Goal: Task Accomplishment & Management: Use online tool/utility

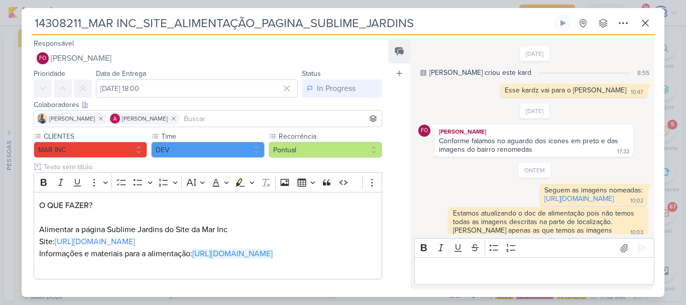
scroll to position [1742, 0]
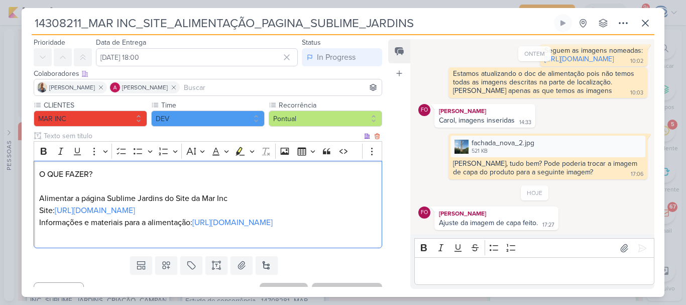
click at [243, 240] on p "O QUE FAZER? Alimentar a página Sublime Jardins do Site da Mar Inc Site: https:…" at bounding box center [207, 204] width 337 height 72
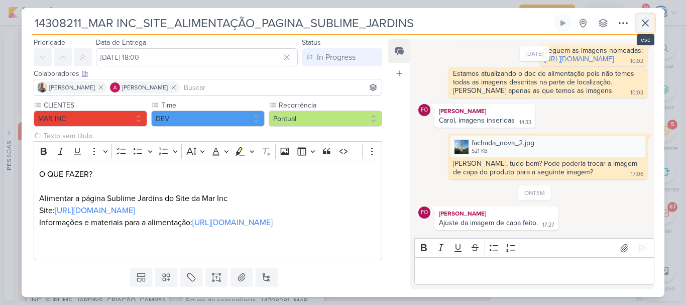
click at [646, 26] on icon at bounding box center [645, 23] width 12 height 12
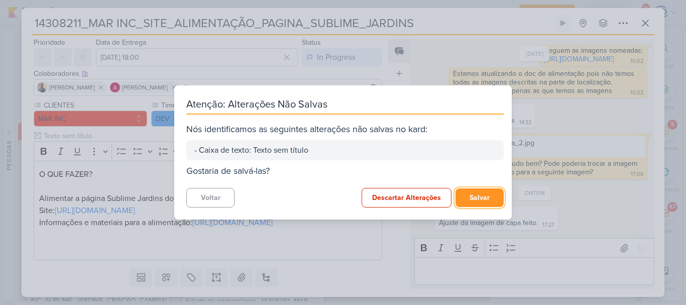
click at [473, 199] on button "Salvar" at bounding box center [479, 197] width 48 height 19
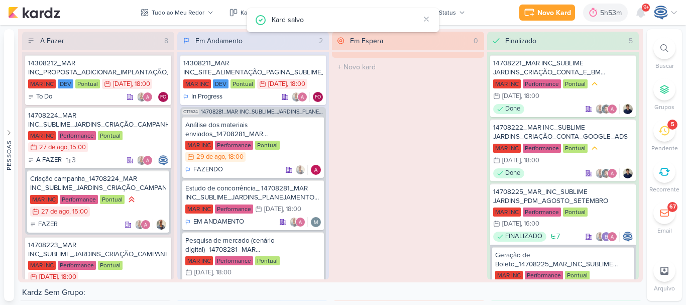
scroll to position [1856, 0]
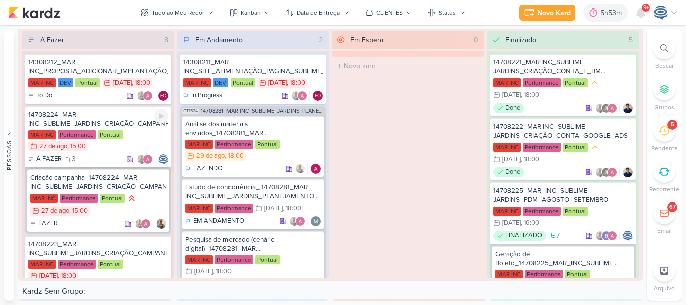
click at [104, 114] on div "14708224_MAR INC_SUBLIME_JARDINS_CRIAÇÃO_CAMPANHA_META_ADS" at bounding box center [98, 119] width 140 height 18
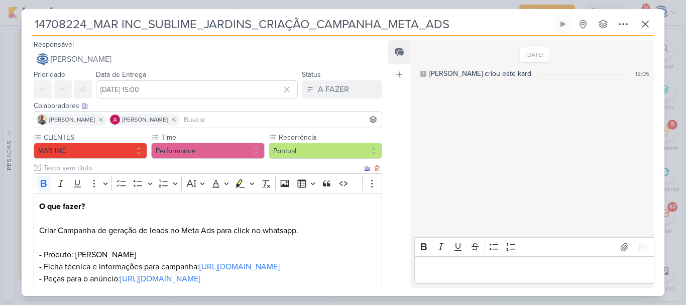
scroll to position [233, 0]
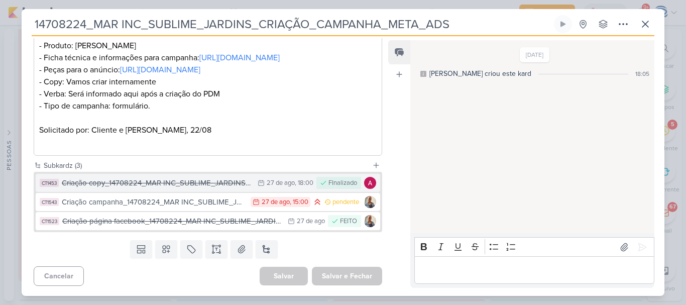
click at [190, 181] on div "Criação copy_14708224_MAR INC_SUBLIME_JARDINS_CRIAÇÃO_CAMPANHA_META_ADS" at bounding box center [157, 183] width 191 height 12
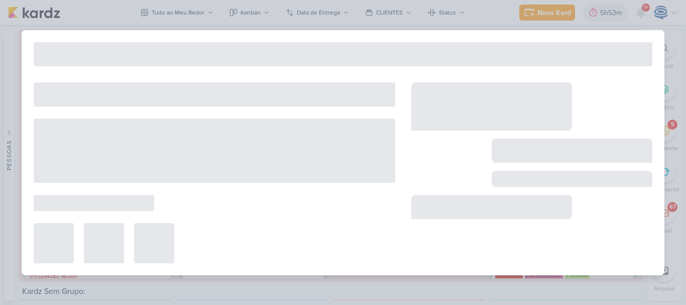
type input "Criação copy_14708224_MAR INC_SUBLIME_JARDINS_CRIAÇÃO_CAMPANHA_META_ADS"
type input "27 de agosto de 2025 às 18:00"
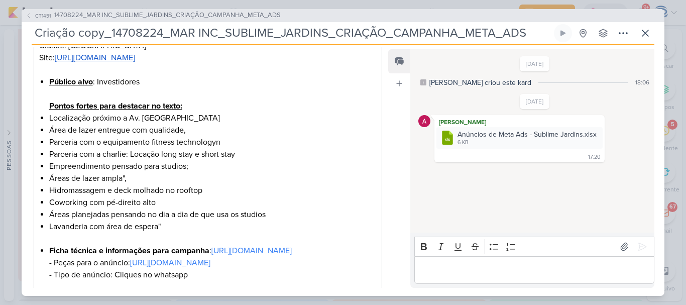
scroll to position [315, 0]
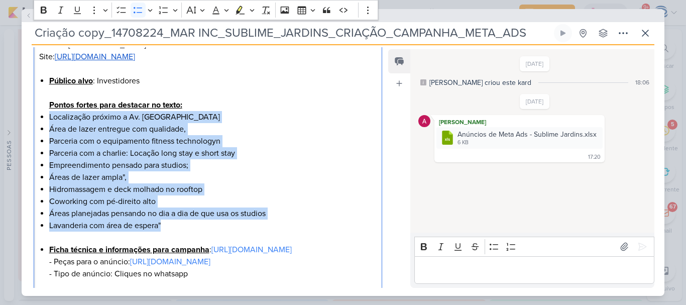
drag, startPoint x: 47, startPoint y: 116, endPoint x: 183, endPoint y: 225, distance: 173.9
click at [183, 225] on div "O que fazer? Criação dos copys para o anúncio da incorporadora Mar Incorporaçõe…" at bounding box center [208, 98] width 348 height 425
copy ul "Localização próximo a Av. Paulista Área de lazer entregue com qualidade, Parcer…"
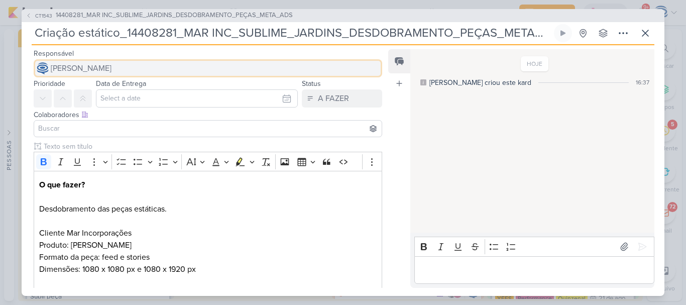
click at [183, 69] on button "[PERSON_NAME]" at bounding box center [208, 68] width 348 height 18
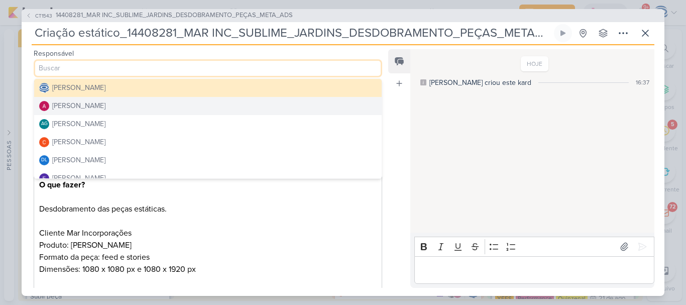
click at [151, 104] on button "[PERSON_NAME]" at bounding box center [207, 106] width 347 height 18
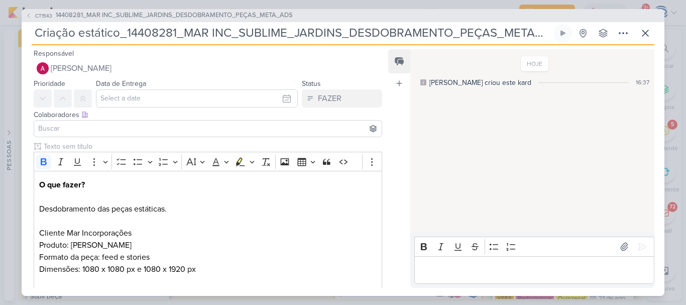
click at [127, 127] on input at bounding box center [207, 128] width 343 height 12
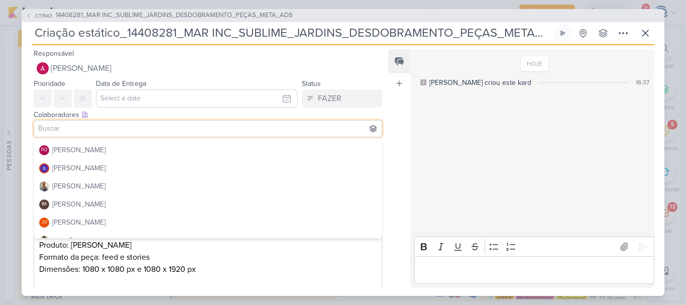
scroll to position [116, 0]
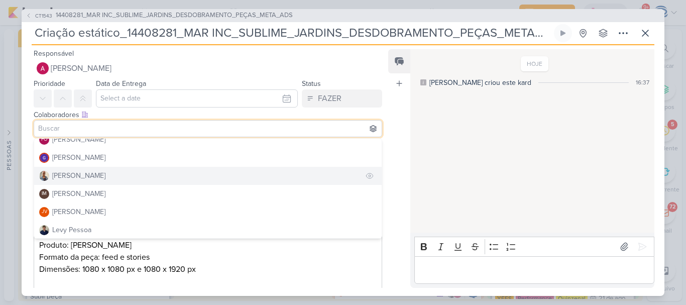
click at [113, 178] on button "[PERSON_NAME]" at bounding box center [207, 176] width 347 height 18
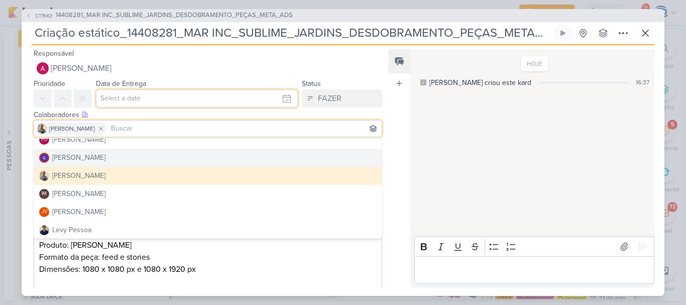
click at [128, 94] on input "text" at bounding box center [197, 98] width 202 height 18
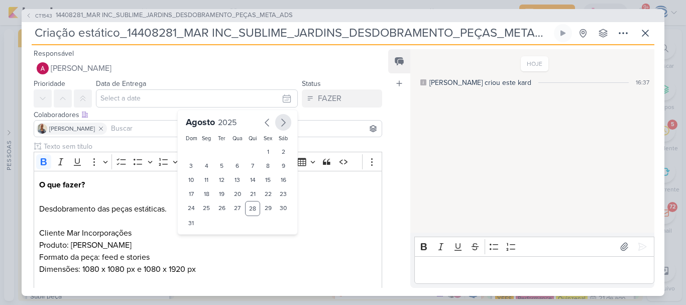
click at [278, 121] on icon "button" at bounding box center [283, 122] width 12 height 12
click at [232, 153] on div "3" at bounding box center [237, 152] width 16 height 14
type input "3 de setembro de 2025 às 23:59"
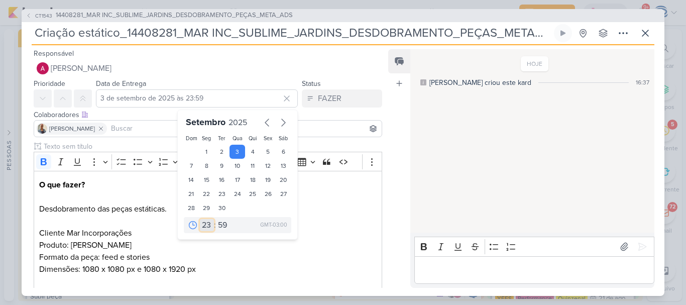
click at [200, 223] on select "00 01 02 03 04 05 06 07 08 09 10 11 12 13 14 15 16 17 18 19 20 21 22 23" at bounding box center [207, 225] width 14 height 12
select select "18"
click at [200, 219] on select "00 01 02 03 04 05 06 07 08 09 10 11 12 13 14 15 16 17 18 19 20 21 22 23" at bounding box center [207, 225] width 14 height 12
type input "[DATE] 18:59"
click at [220, 226] on select "00 05 10 15 20 25 30 35 40 45 50 55 59" at bounding box center [223, 225] width 14 height 12
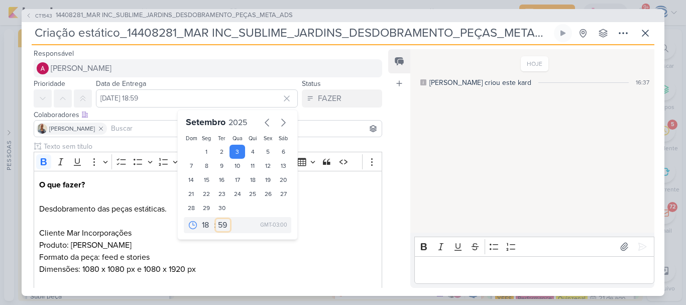
select select "0"
click at [216, 219] on select "00 05 10 15 20 25 30 35 40 45 50 55 59" at bounding box center [223, 225] width 14 height 12
type input "[DATE] 18:00"
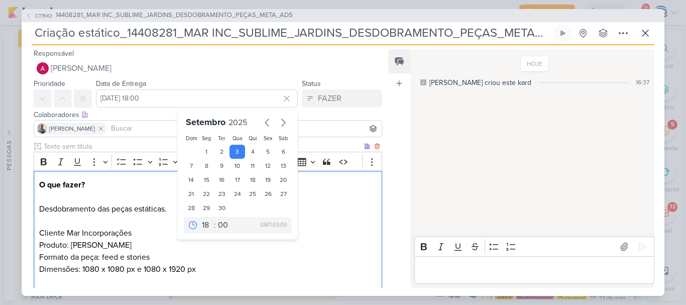
click at [135, 199] on p "O que fazer? Desdobramento das peças estáticas. Cliente Mar Incorporações Produ…" at bounding box center [207, 239] width 337 height 120
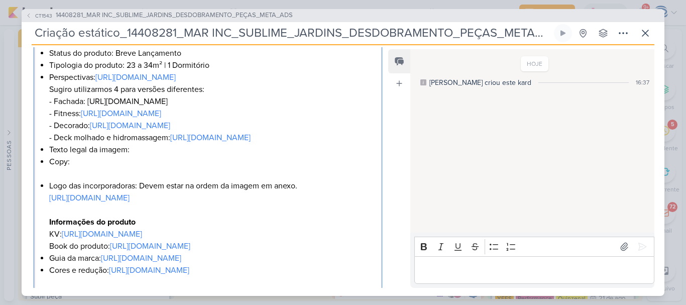
scroll to position [266, 0]
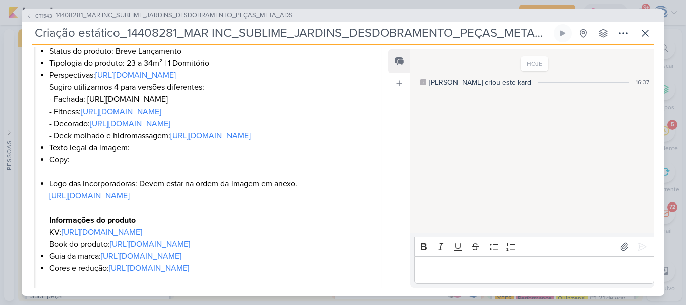
click at [139, 154] on li "Texto legal da imagem:" at bounding box center [212, 148] width 327 height 12
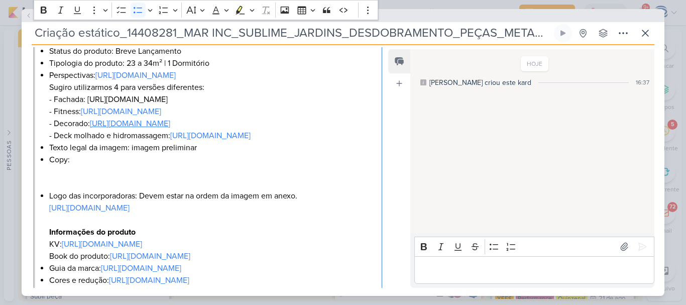
scroll to position [519, 0]
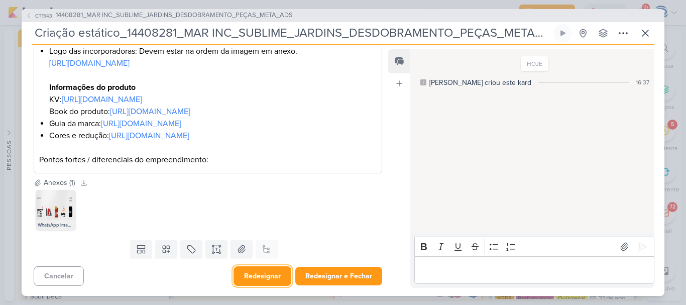
click at [272, 278] on button "Redesignar" at bounding box center [262, 276] width 58 height 20
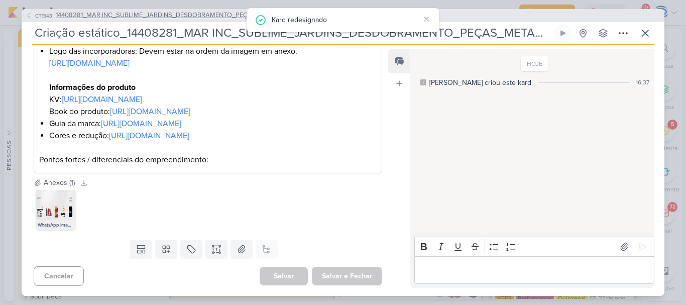
click at [151, 15] on span "14408281_MAR INC_SUBLIME_JARDINS_DESDOBRAMENTO_PEÇAS_META_ADS" at bounding box center [174, 16] width 237 height 10
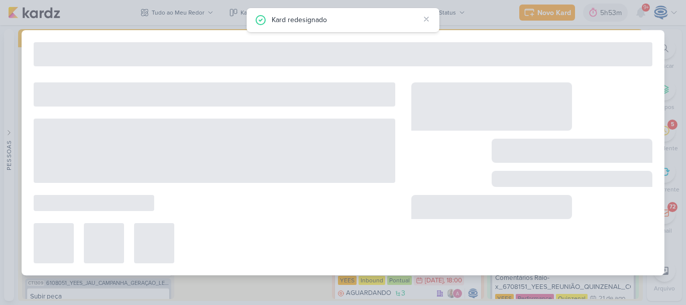
type input "14408281_MAR INC_SUBLIME_JARDINS_DESDOBRAMENTO_PEÇAS_META_ADS"
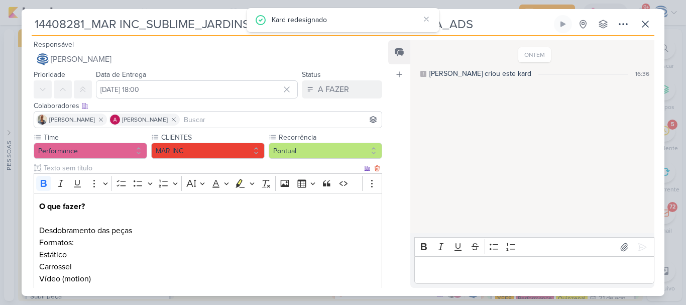
scroll to position [149, 0]
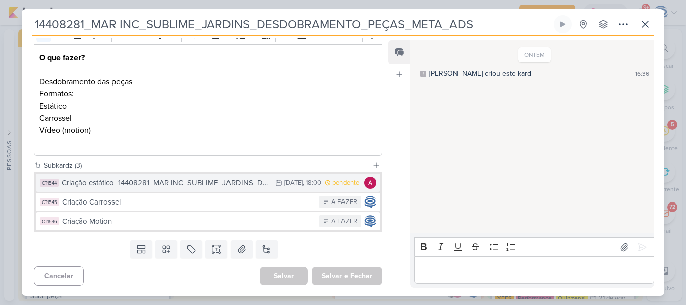
click at [145, 184] on div "Criação estático_14408281_MAR INC_SUBLIME_JARDINS_DESDOBRAMENTO_PEÇAS_META_ADS" at bounding box center [166, 183] width 208 height 12
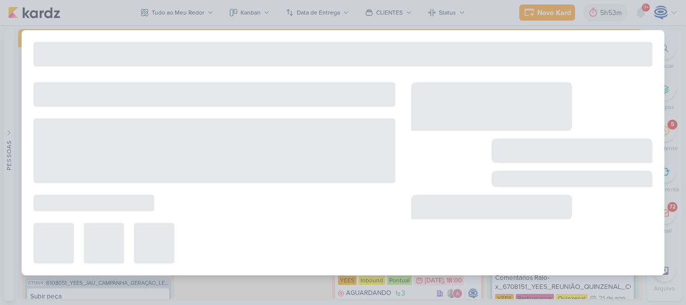
type input "Criação estático_14408281_MAR INC_SUBLIME_JARDINS_DESDOBRAMENTO_PEÇAS_META_ADS"
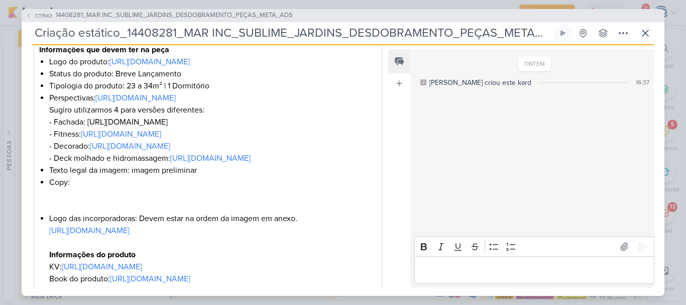
scroll to position [246, 0]
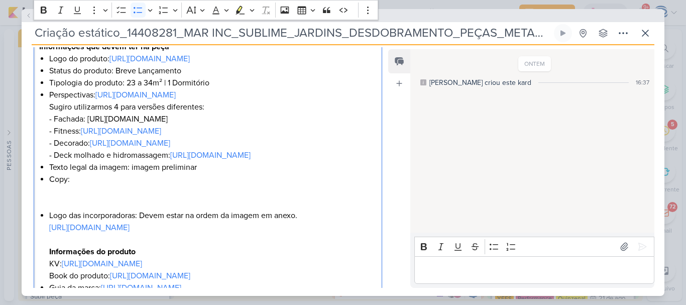
click at [56, 209] on li "Copy:" at bounding box center [212, 191] width 327 height 36
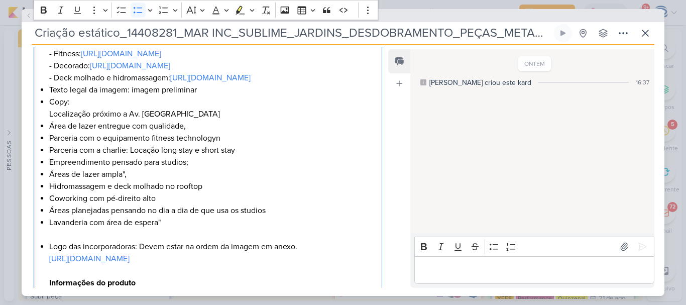
click at [48, 186] on div "O que fazer? Desdobramento das peças estáticas. Cliente Mar Incorporações Produ…" at bounding box center [208, 108] width 348 height 522
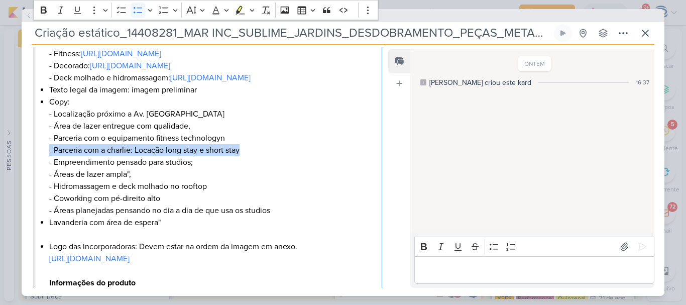
drag, startPoint x: 251, startPoint y: 208, endPoint x: 42, endPoint y: 209, distance: 209.8
click at [42, 209] on div "O que fazer? Desdobramento das peças estáticas. Cliente Mar Incorporações Produ…" at bounding box center [208, 108] width 348 height 522
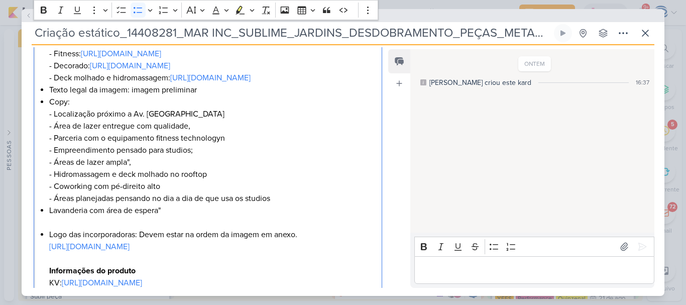
click at [128, 167] on span "- Áreas de lazer ampla"," at bounding box center [90, 162] width 82 height 10
drag, startPoint x: 226, startPoint y: 213, endPoint x: 41, endPoint y: 209, distance: 185.3
click at [41, 209] on div "O que fazer? Desdobramento das peças estáticas. Cliente Mar Incorporações Produ…" at bounding box center [208, 101] width 348 height 509
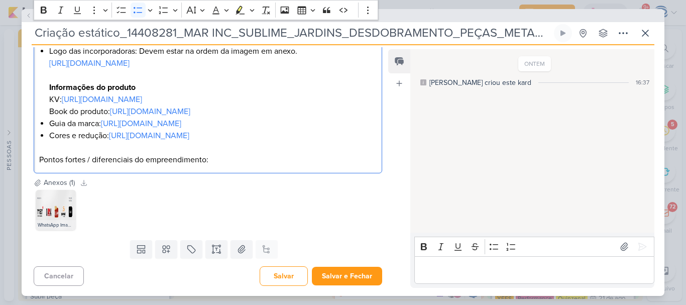
scroll to position [603, 0]
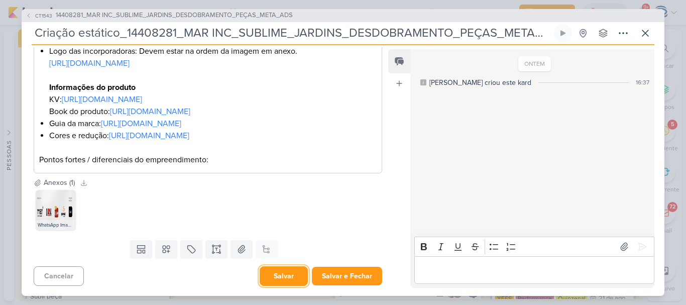
click at [283, 270] on button "Salvar" at bounding box center [284, 276] width 48 height 20
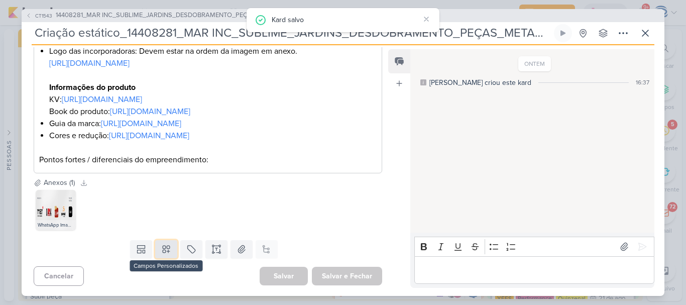
click at [165, 250] on icon at bounding box center [166, 249] width 10 height 10
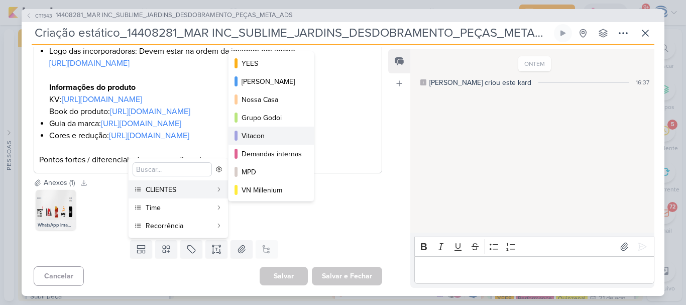
scroll to position [146, 0]
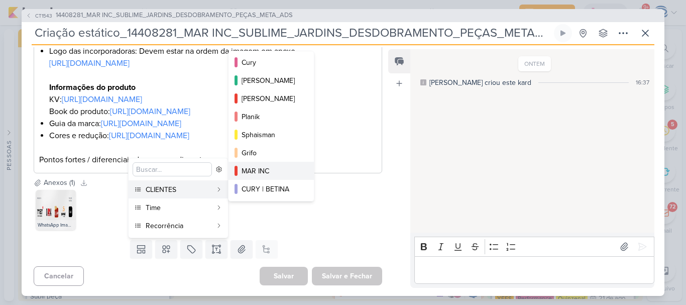
click at [278, 170] on div "MAR INC" at bounding box center [271, 171] width 60 height 11
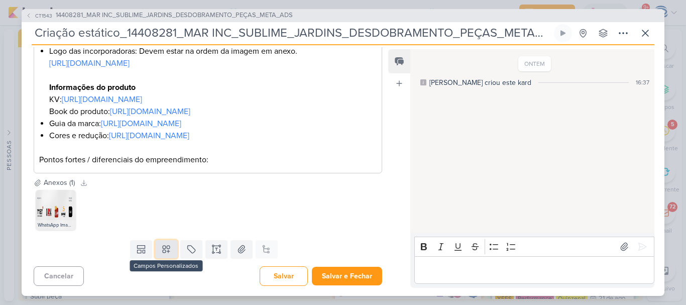
click at [163, 252] on icon at bounding box center [166, 248] width 7 height 7
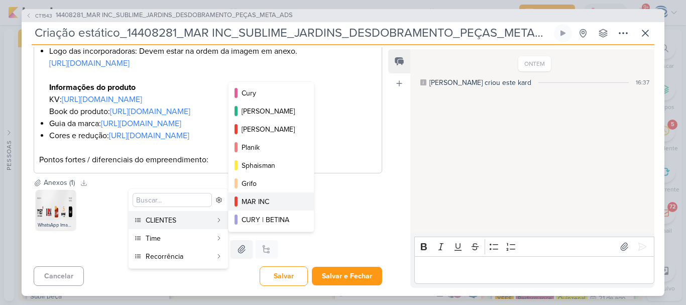
click at [269, 202] on div "MAR INC" at bounding box center [271, 201] width 60 height 11
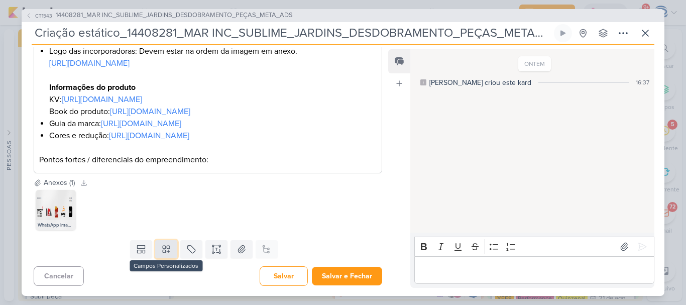
click at [165, 254] on icon at bounding box center [166, 249] width 10 height 10
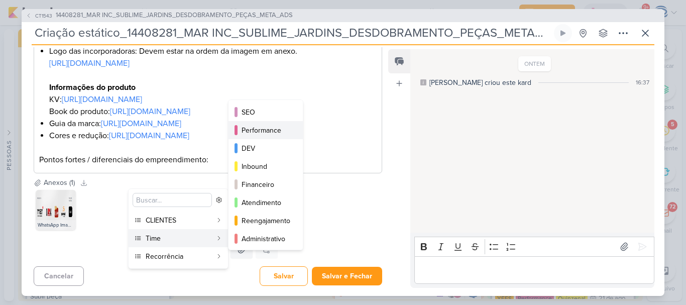
click at [256, 134] on div "Performance" at bounding box center [265, 130] width 49 height 11
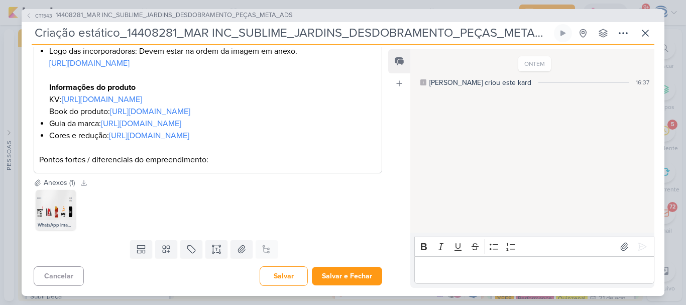
scroll to position [634, 0]
click at [264, 277] on button "Salvar" at bounding box center [284, 276] width 48 height 20
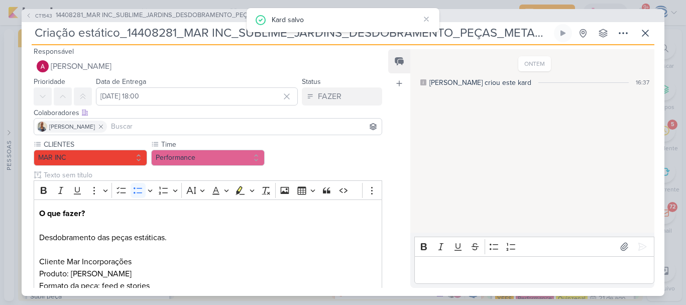
scroll to position [0, 0]
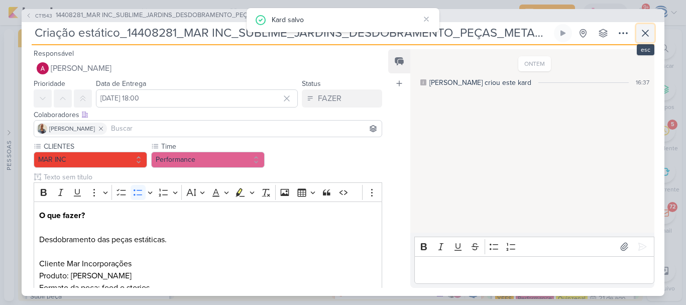
click at [647, 36] on icon at bounding box center [645, 33] width 12 height 12
